Goal: Transaction & Acquisition: Obtain resource

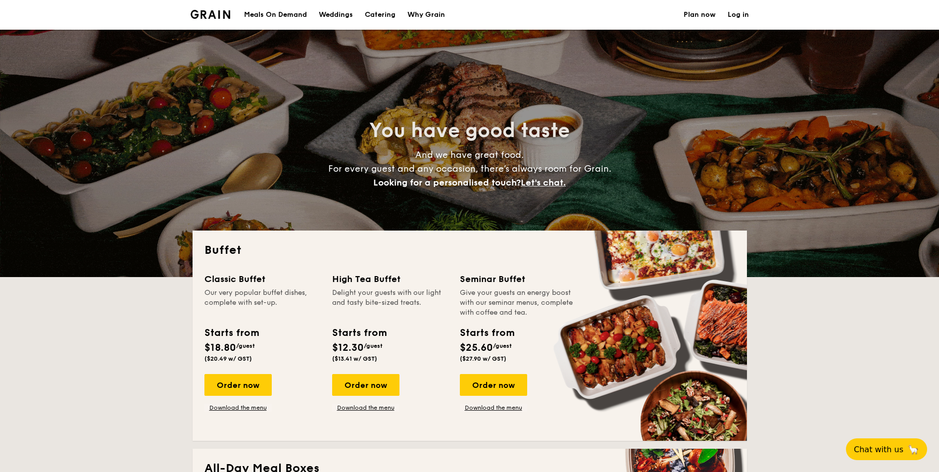
select select
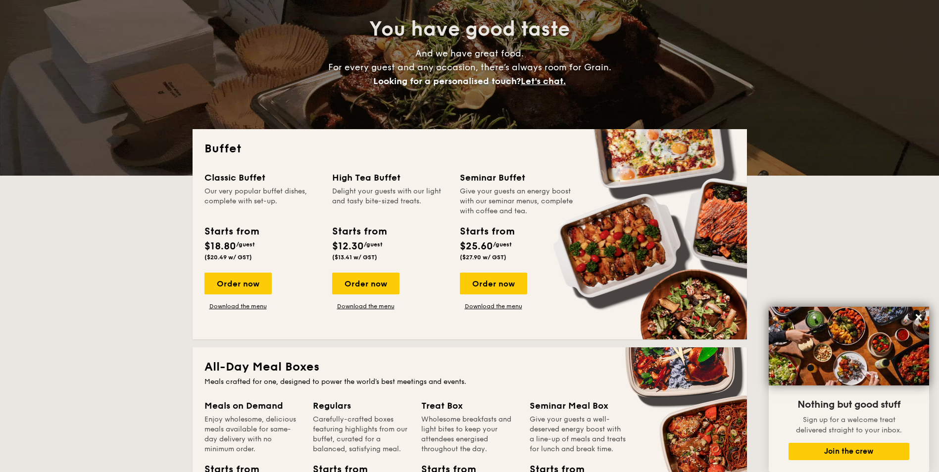
scroll to position [180, 0]
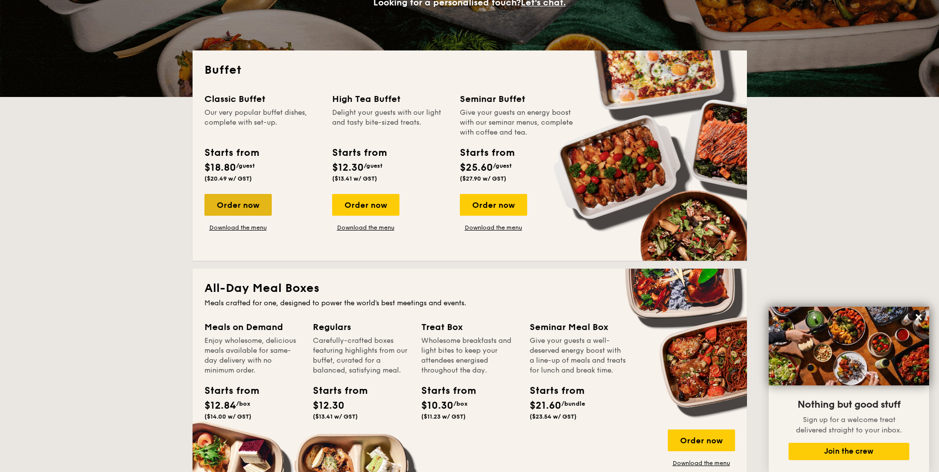
click at [251, 208] on div "Order now" at bounding box center [238, 205] width 67 height 22
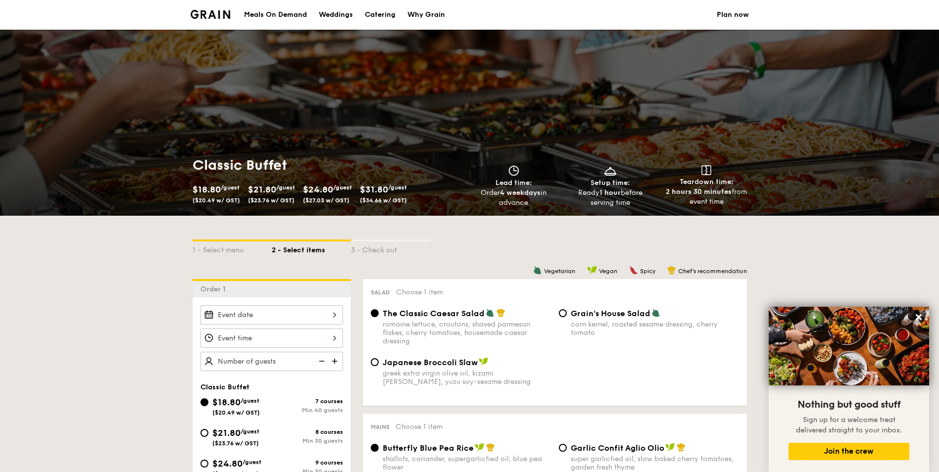
drag, startPoint x: 383, startPoint y: 186, endPoint x: 446, endPoint y: 203, distance: 65.0
click at [446, 203] on div "$18.80 /guest ($20.49 w/ GST) $21.80 /guest ($23.76 w/ GST) $24.80 /guest ($27.…" at bounding box center [325, 195] width 265 height 26
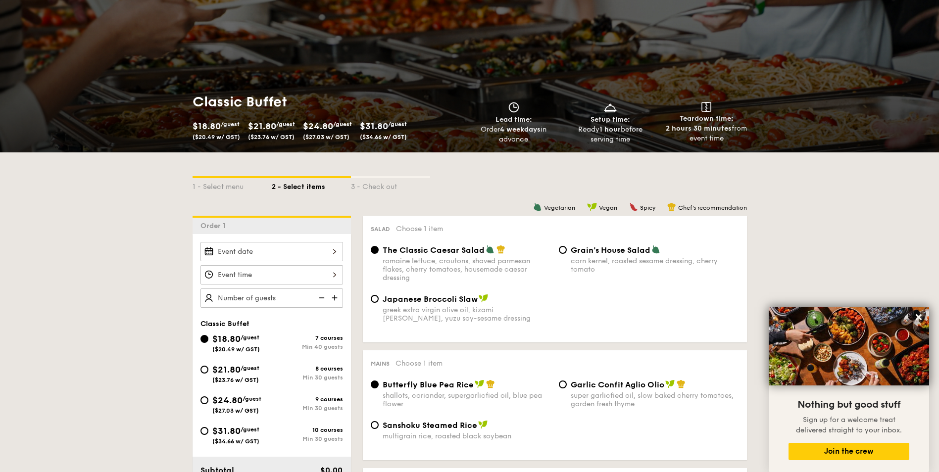
scroll to position [149, 0]
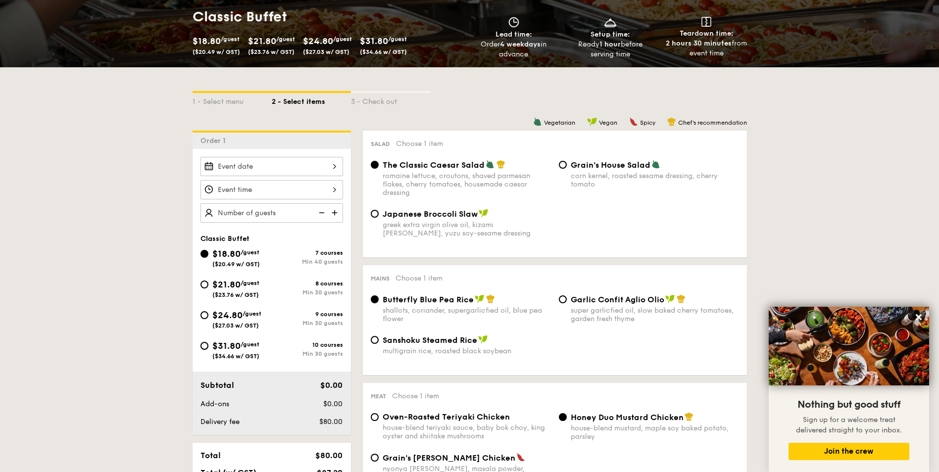
drag, startPoint x: 206, startPoint y: 346, endPoint x: 817, endPoint y: 232, distance: 621.6
click at [207, 346] on input "$31.80 /guest ($34.66 w/ GST) 10 courses Min 30 guests" at bounding box center [205, 346] width 8 height 8
radio input "true"
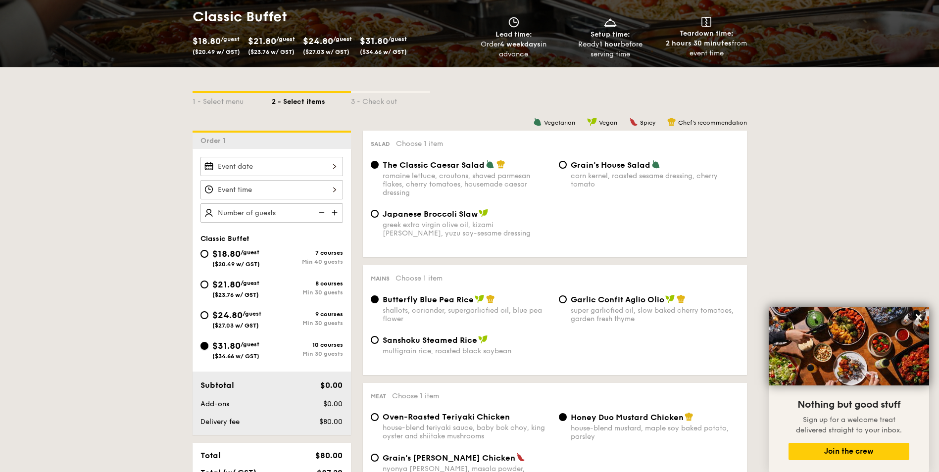
radio input "true"
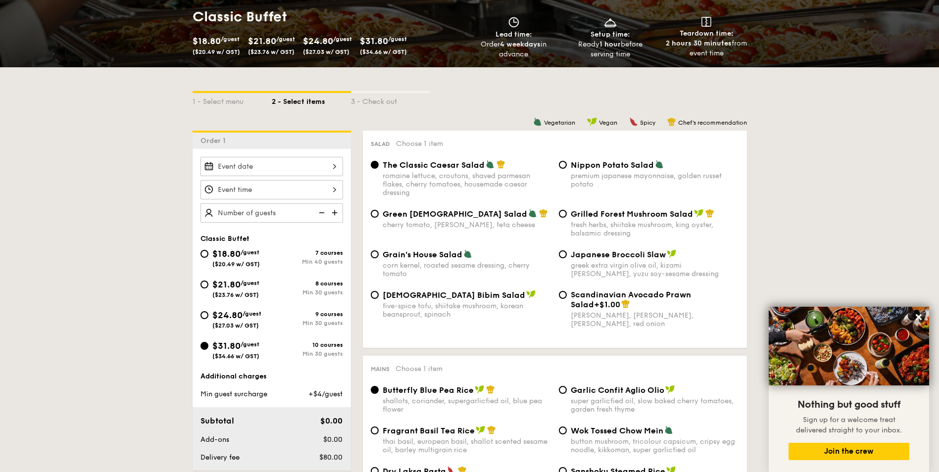
select select
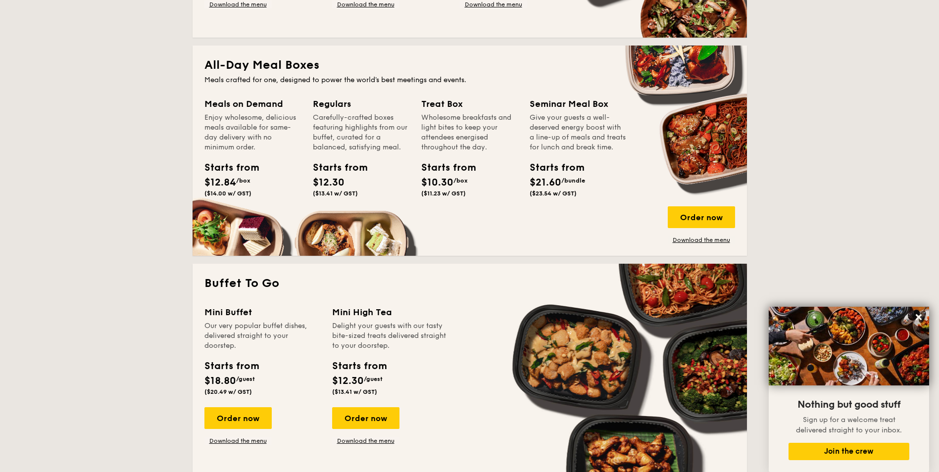
scroll to position [477, 0]
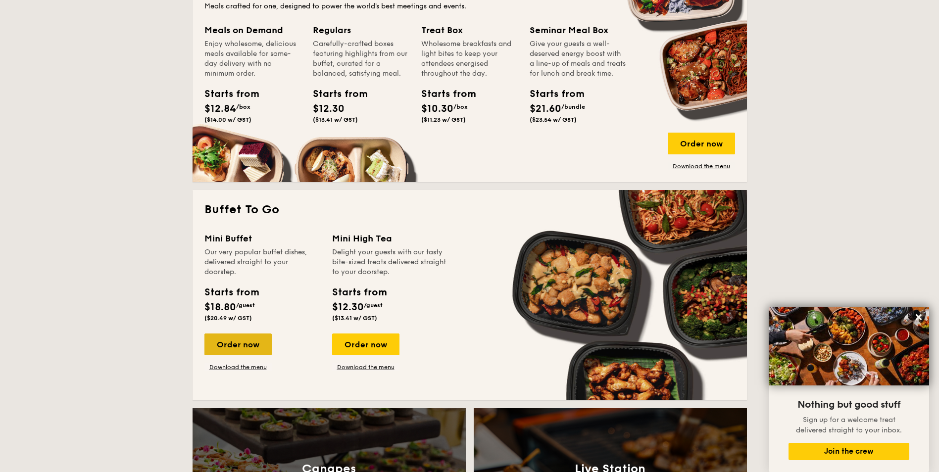
click at [239, 351] on div "Order now" at bounding box center [238, 345] width 67 height 22
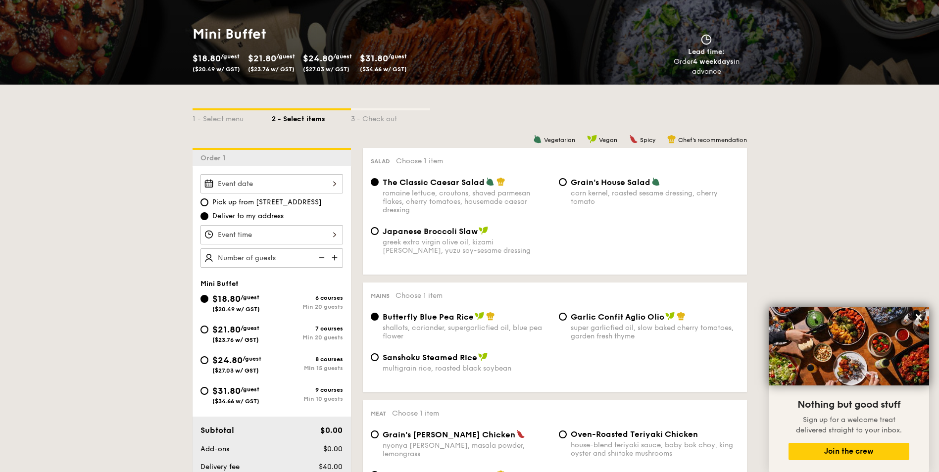
scroll to position [149, 0]
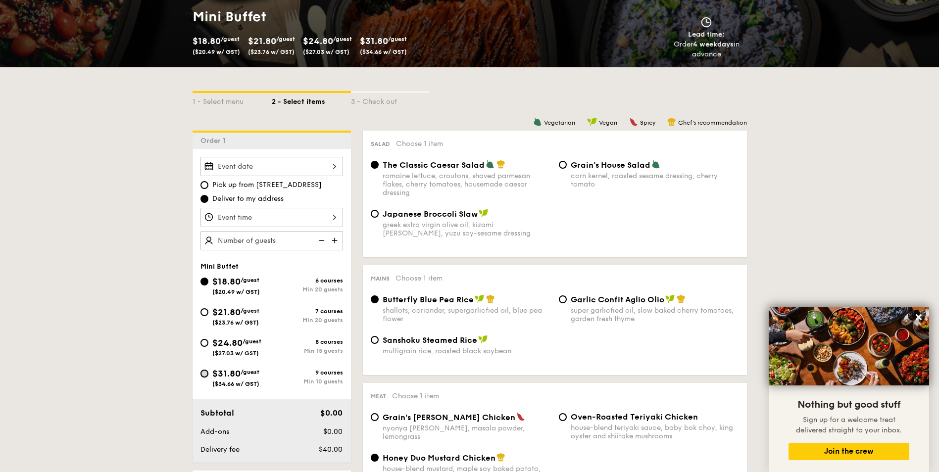
click at [203, 374] on input "$31.80 /guest ($34.66 w/ GST) 9 courses Min 10 guests" at bounding box center [205, 374] width 8 height 8
radio input "true"
radio input "false"
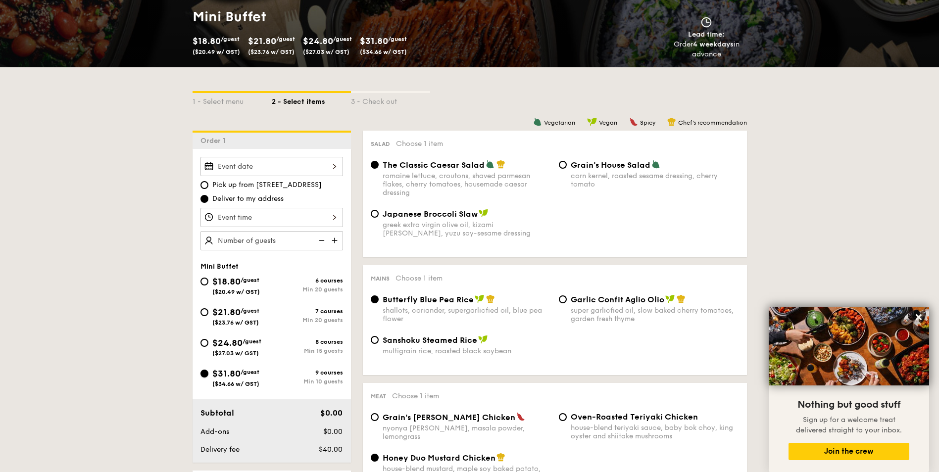
radio input "true"
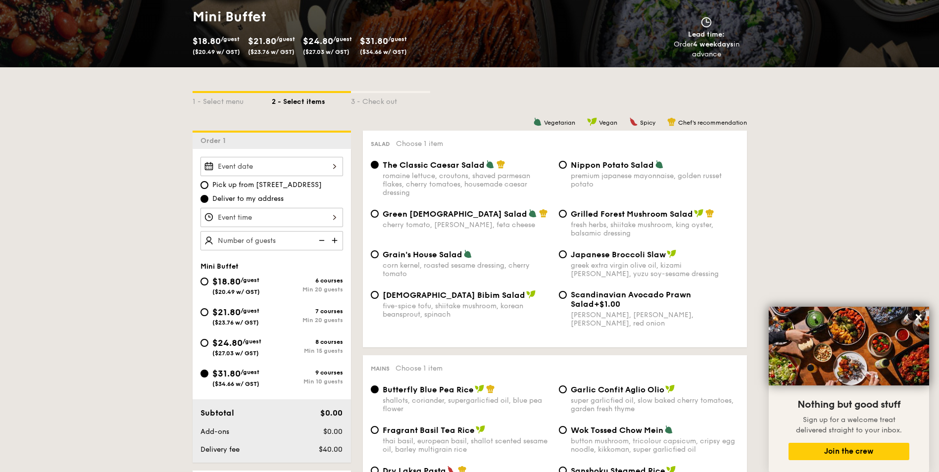
scroll to position [1342, 0]
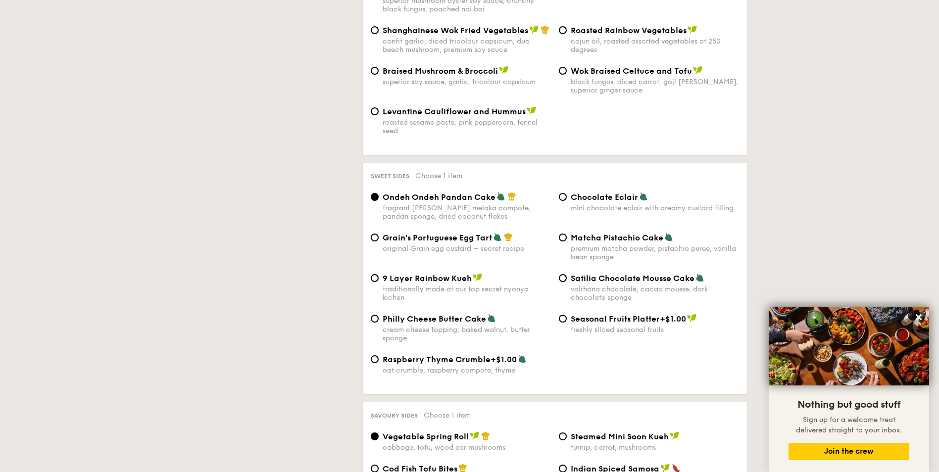
select select
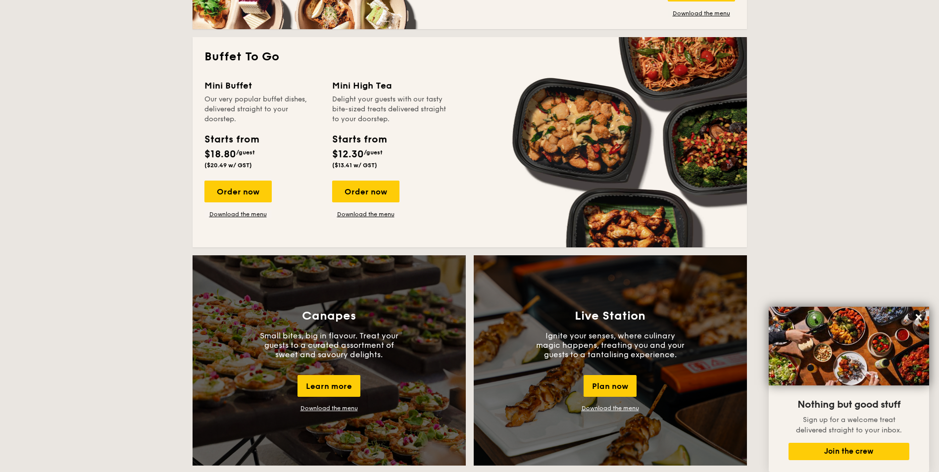
scroll to position [500, 0]
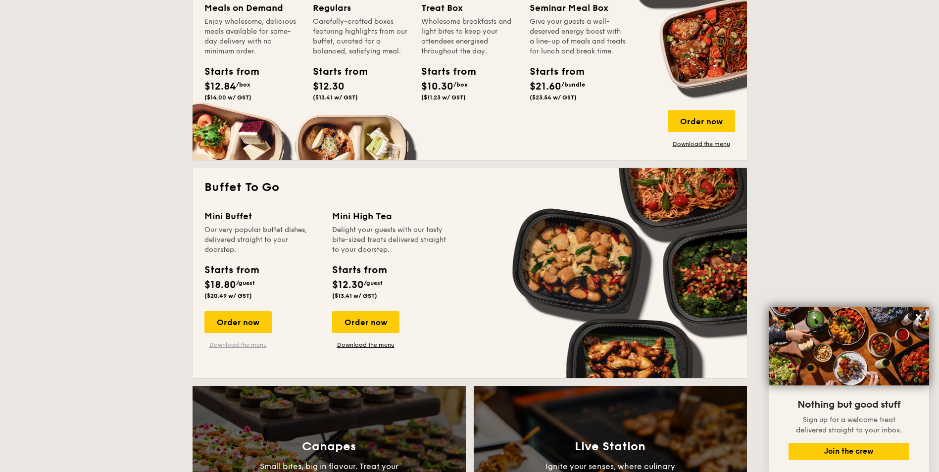
click at [239, 345] on link "Download the menu" at bounding box center [238, 345] width 67 height 8
